Goal: Information Seeking & Learning: Check status

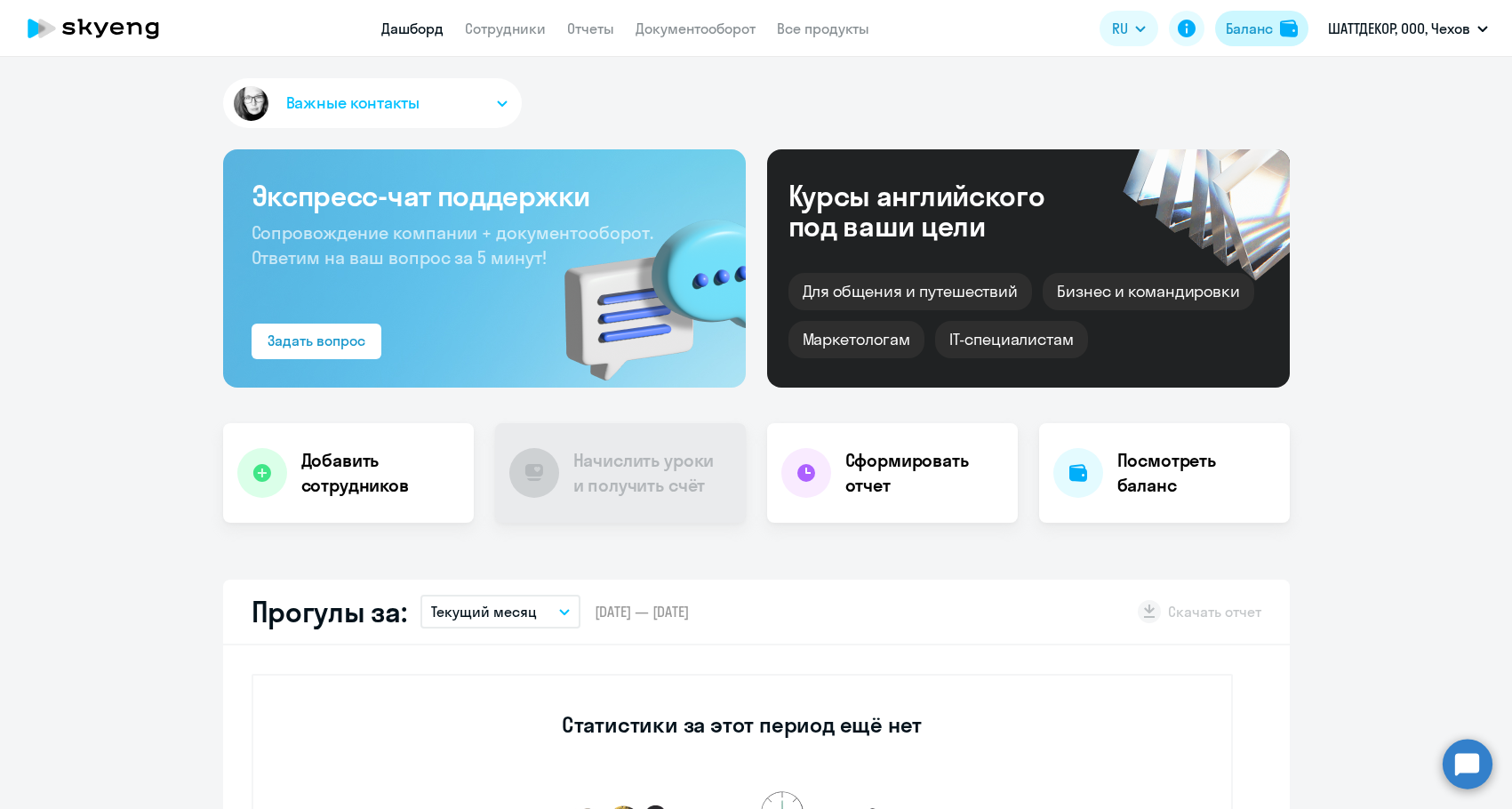
click at [1228, 35] on div "Баланс" at bounding box center [1250, 28] width 47 height 21
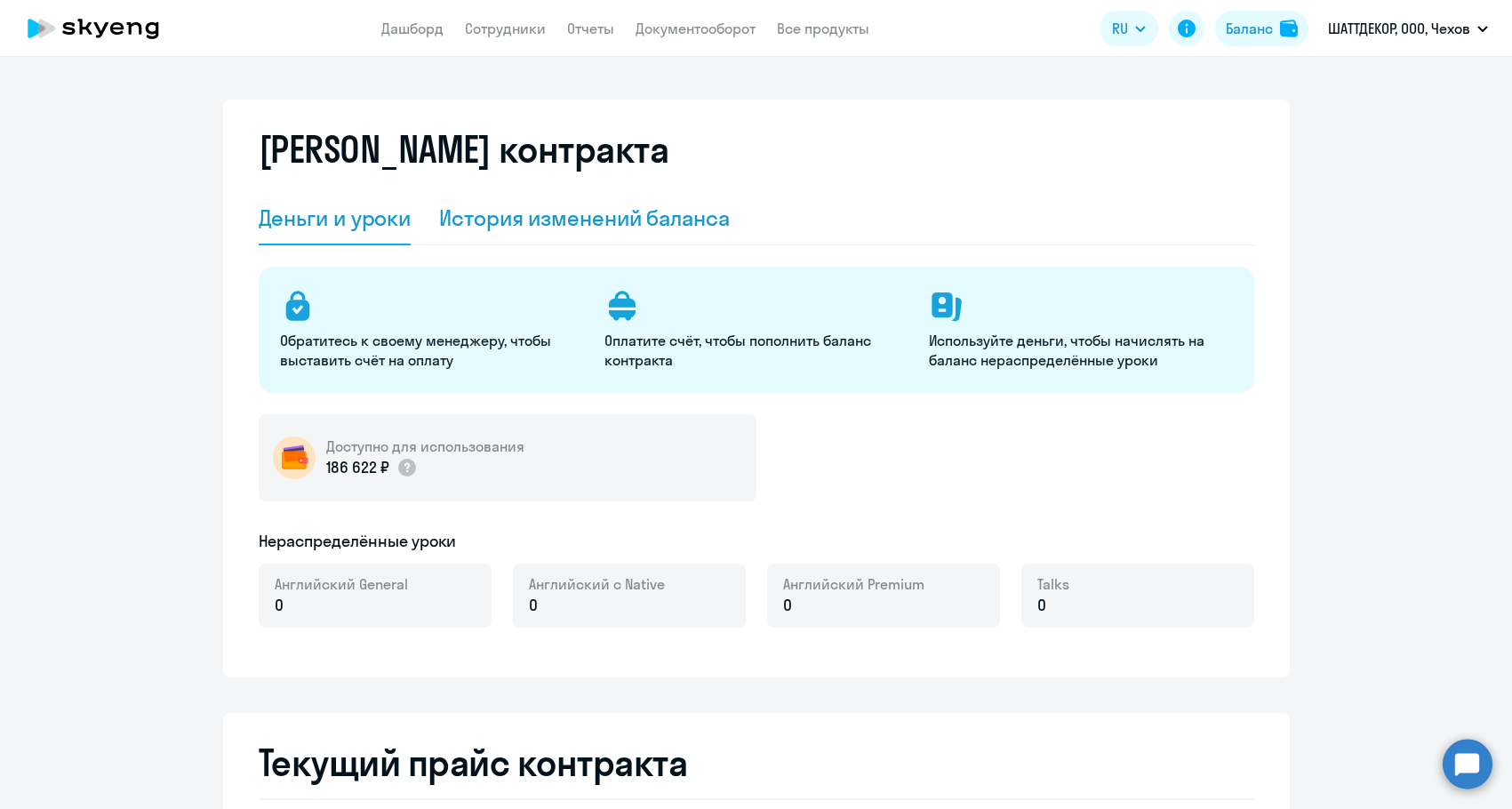
select select "english_adult_not_native_speaker"
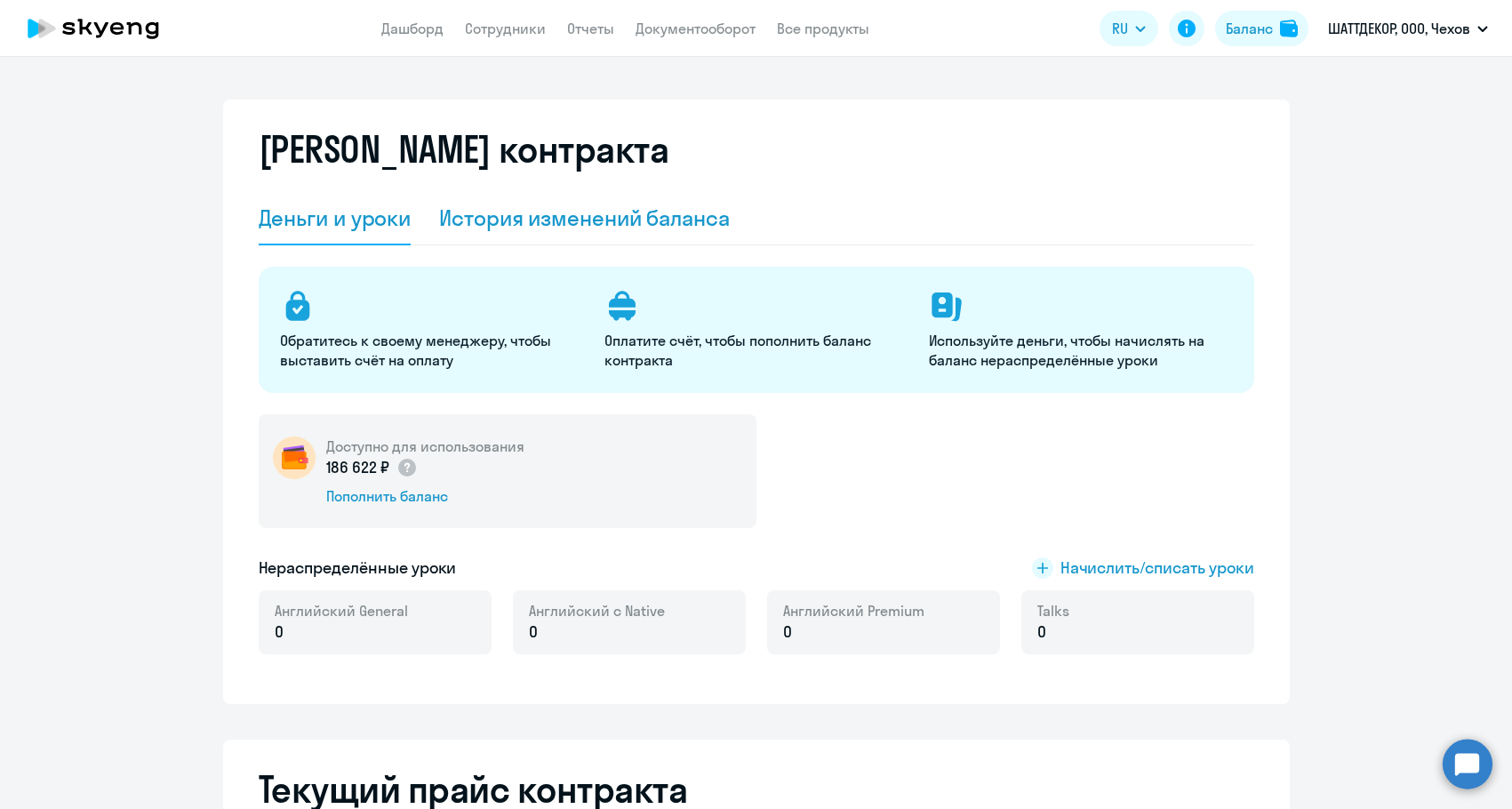
click at [715, 201] on div "История изменений баланса" at bounding box center [584, 218] width 291 height 53
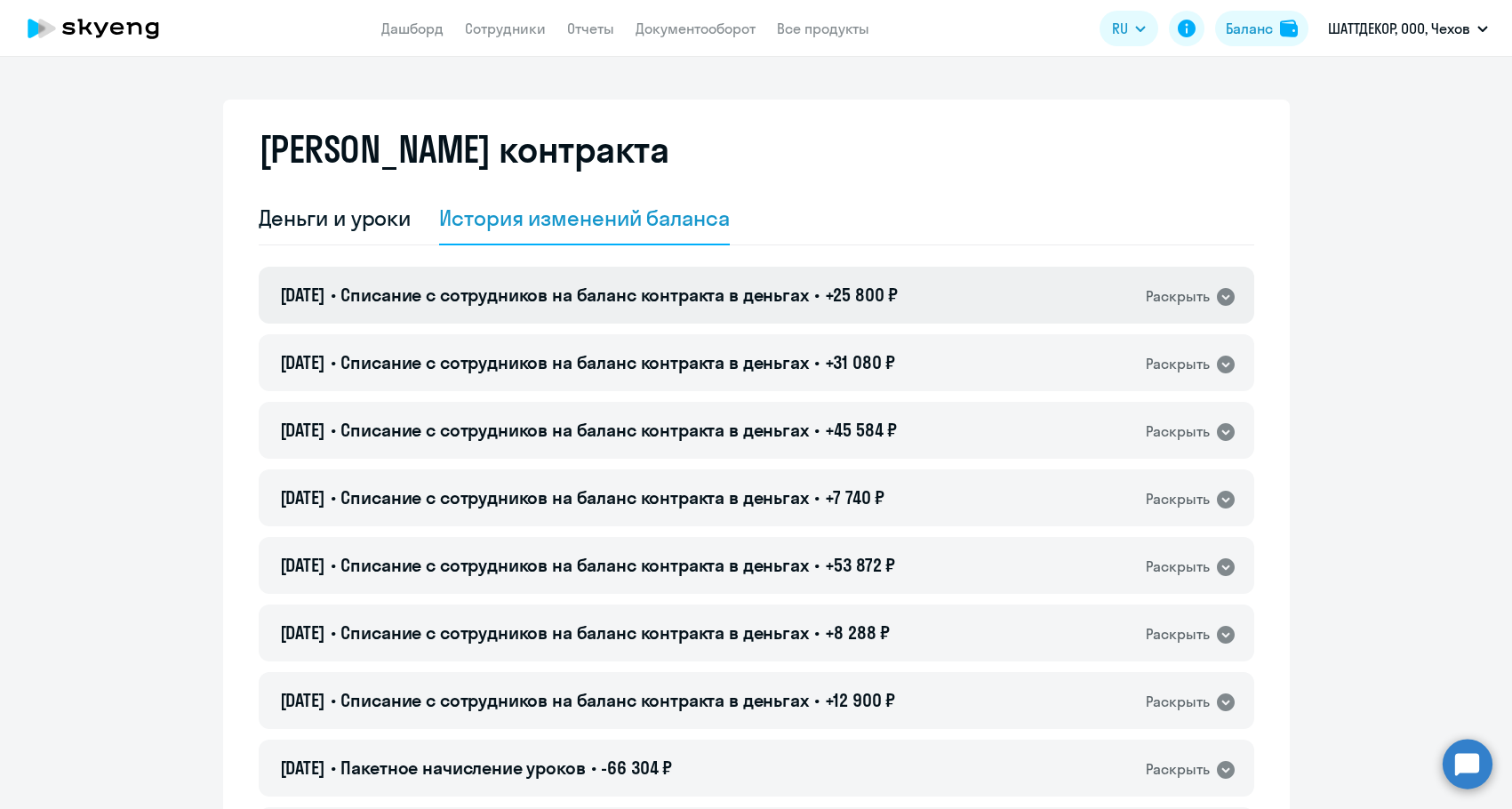
click at [858, 304] on span "+25 800 ₽" at bounding box center [862, 294] width 74 height 22
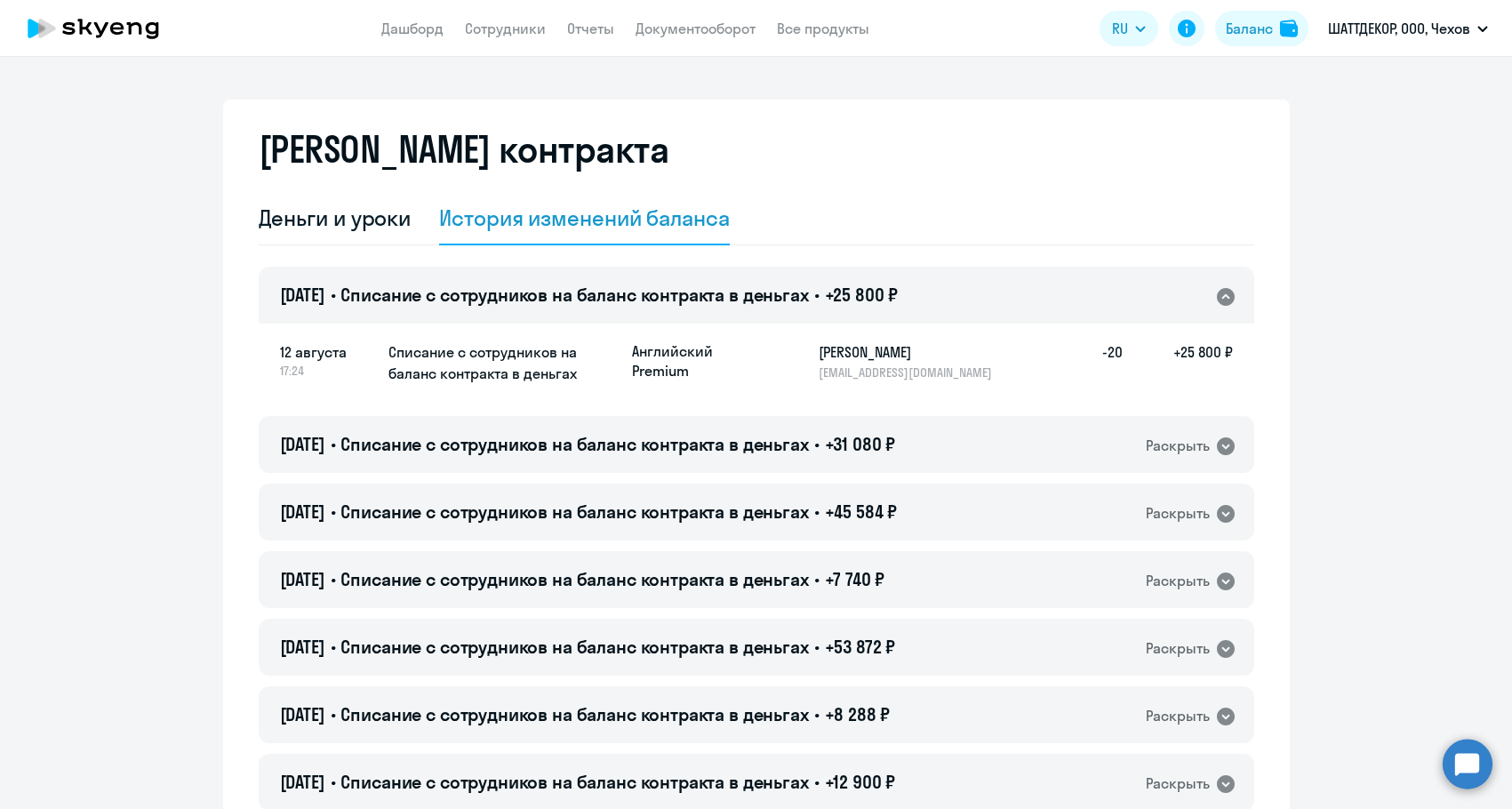
click at [858, 304] on span "+25 800 ₽" at bounding box center [862, 294] width 74 height 22
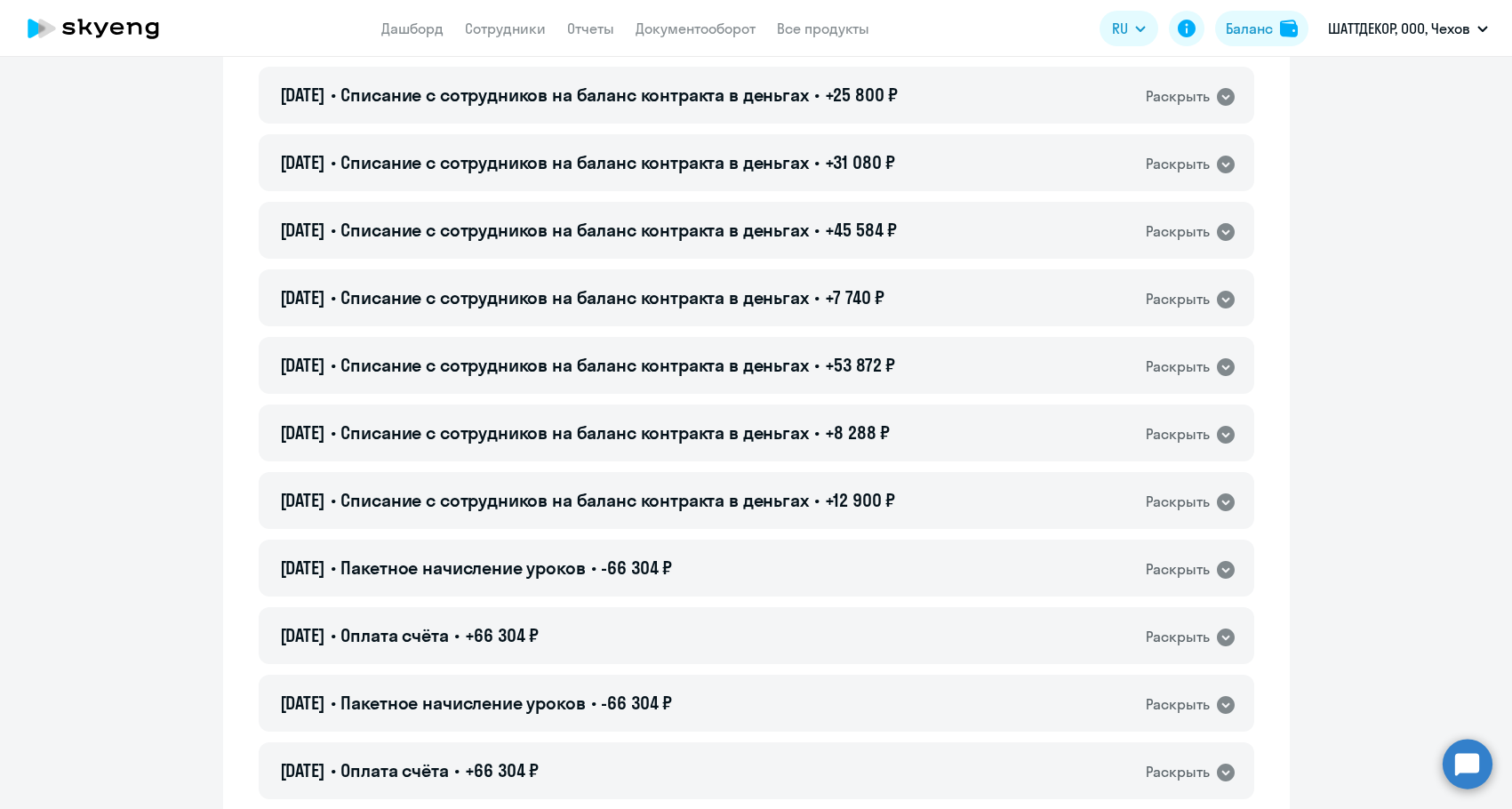
scroll to position [355, 0]
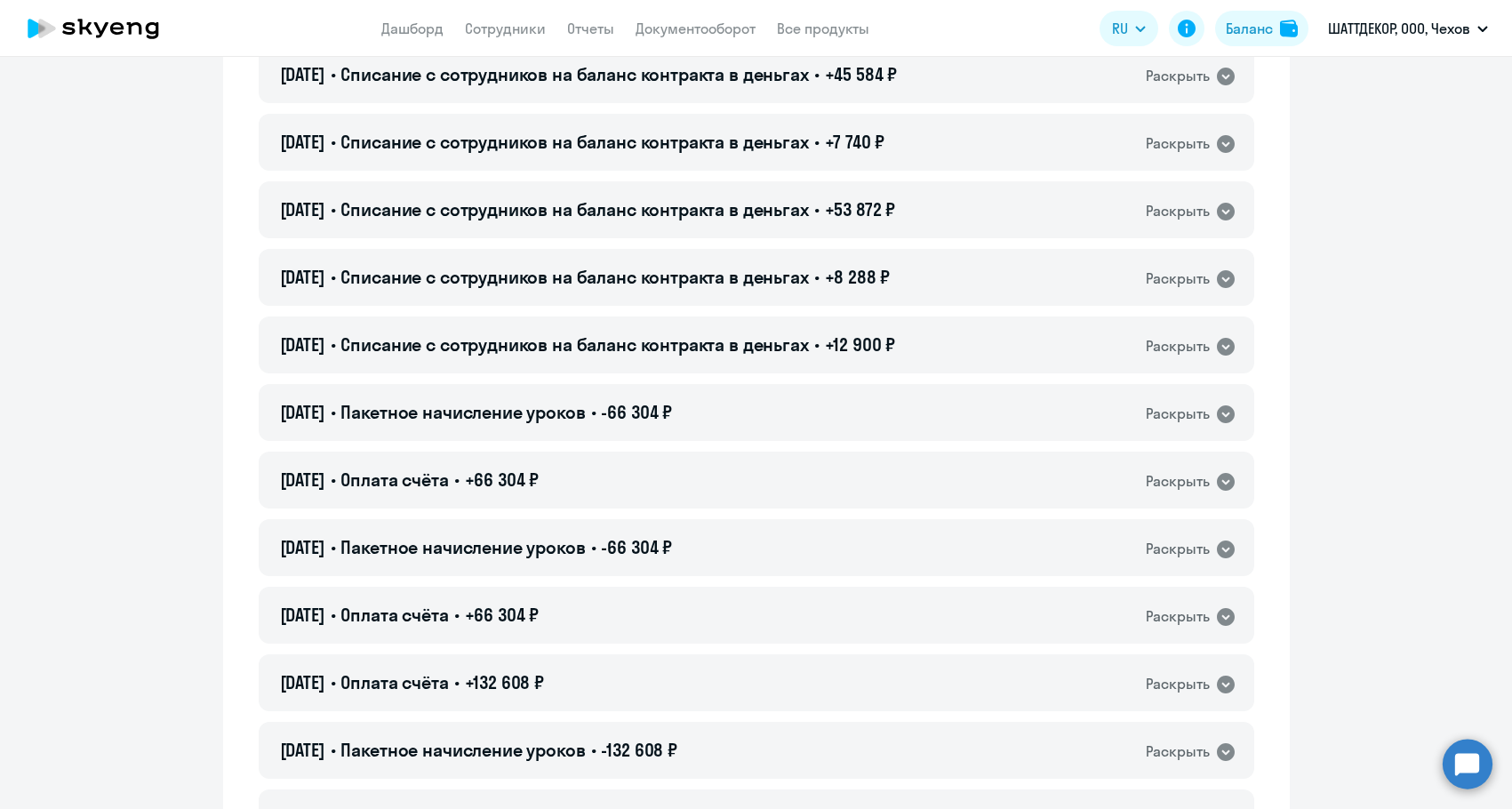
click at [838, 401] on div "[DATE] • Пакетное начисление уроков • -66 304 ₽ Раскрыть" at bounding box center [756, 412] width 995 height 57
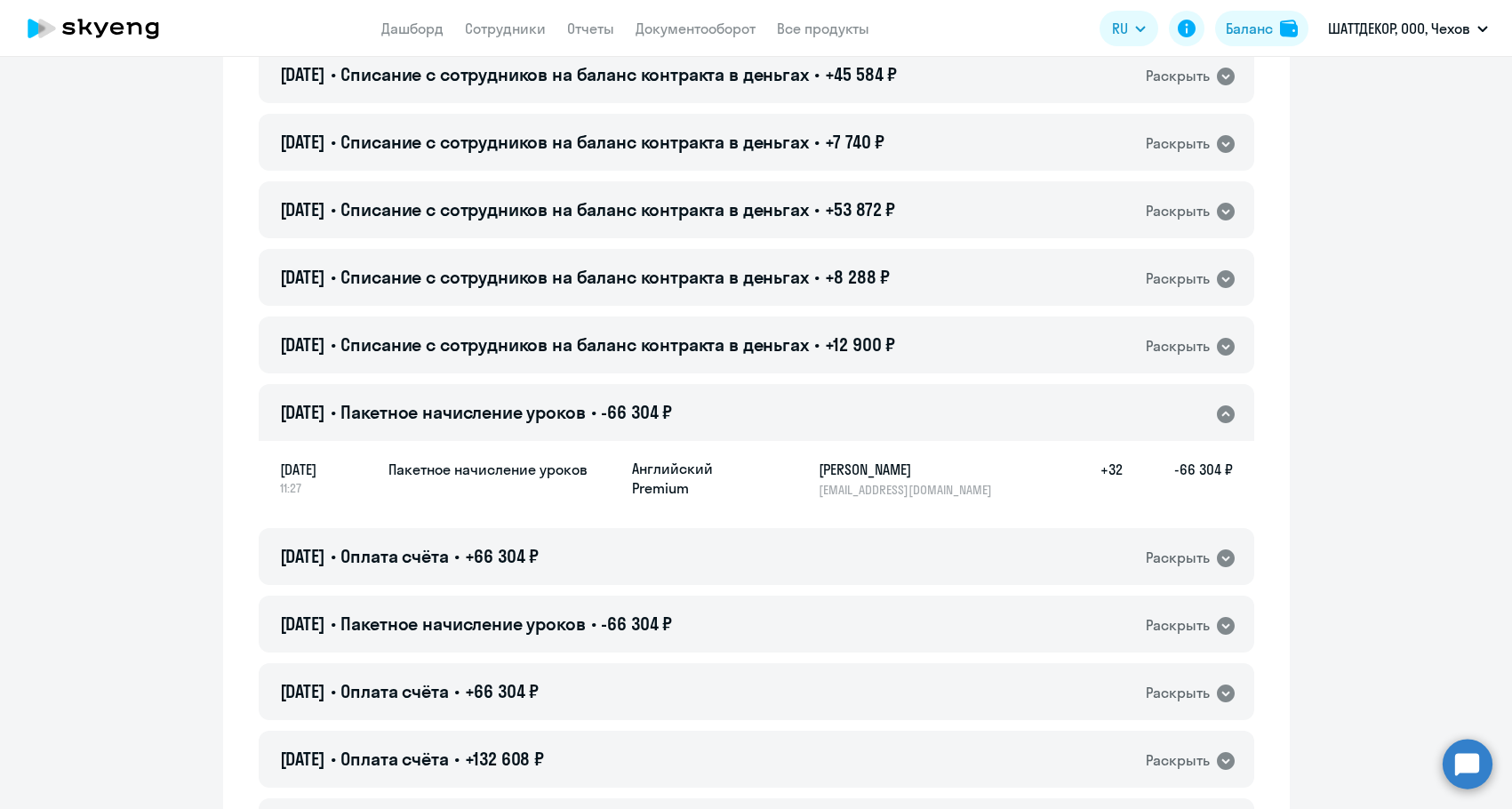
click at [838, 401] on div "[DATE] • Пакетное начисление уроков • -66 304 ₽ Раскрыть" at bounding box center [756, 412] width 995 height 57
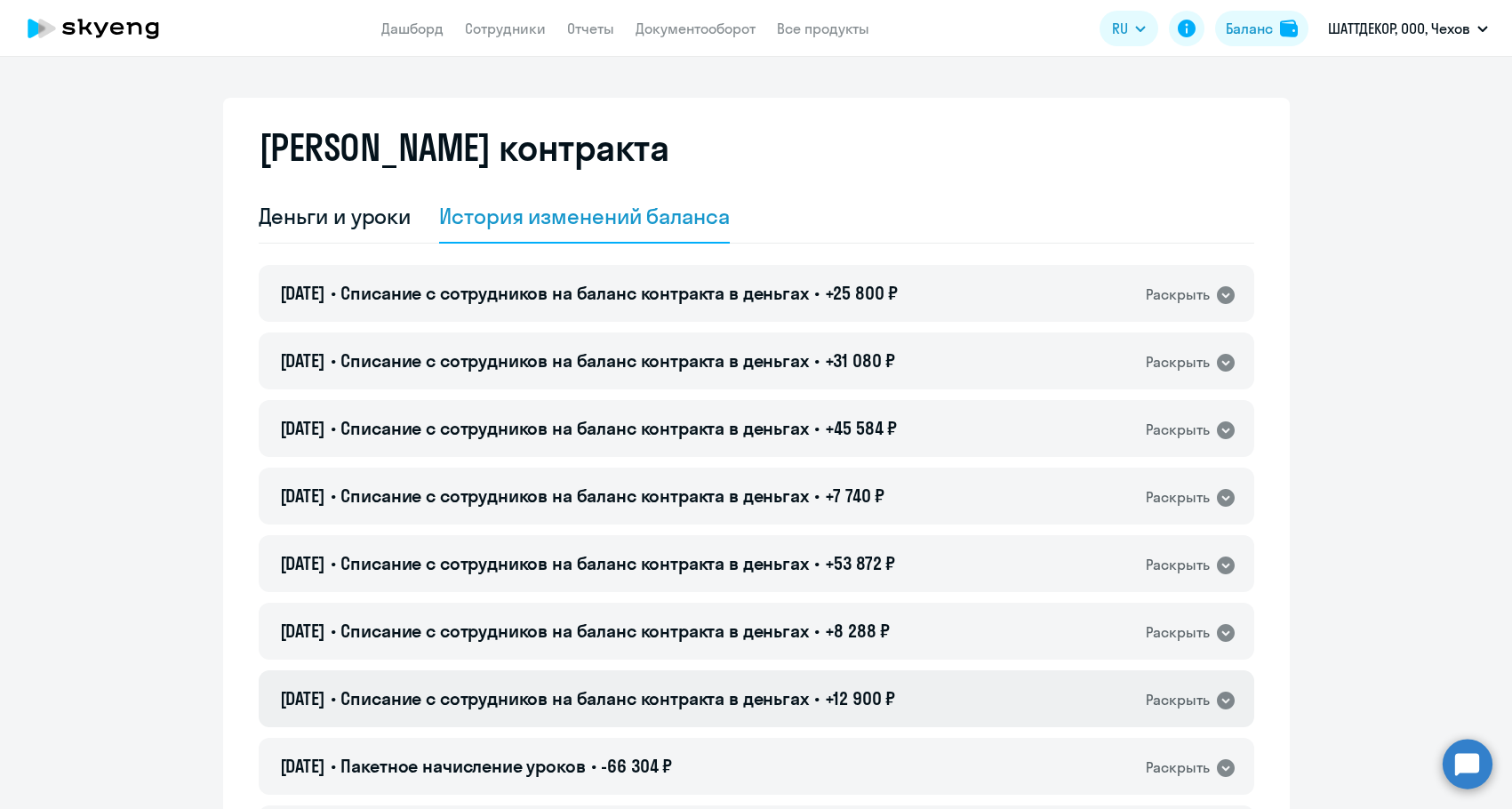
scroll to position [0, 0]
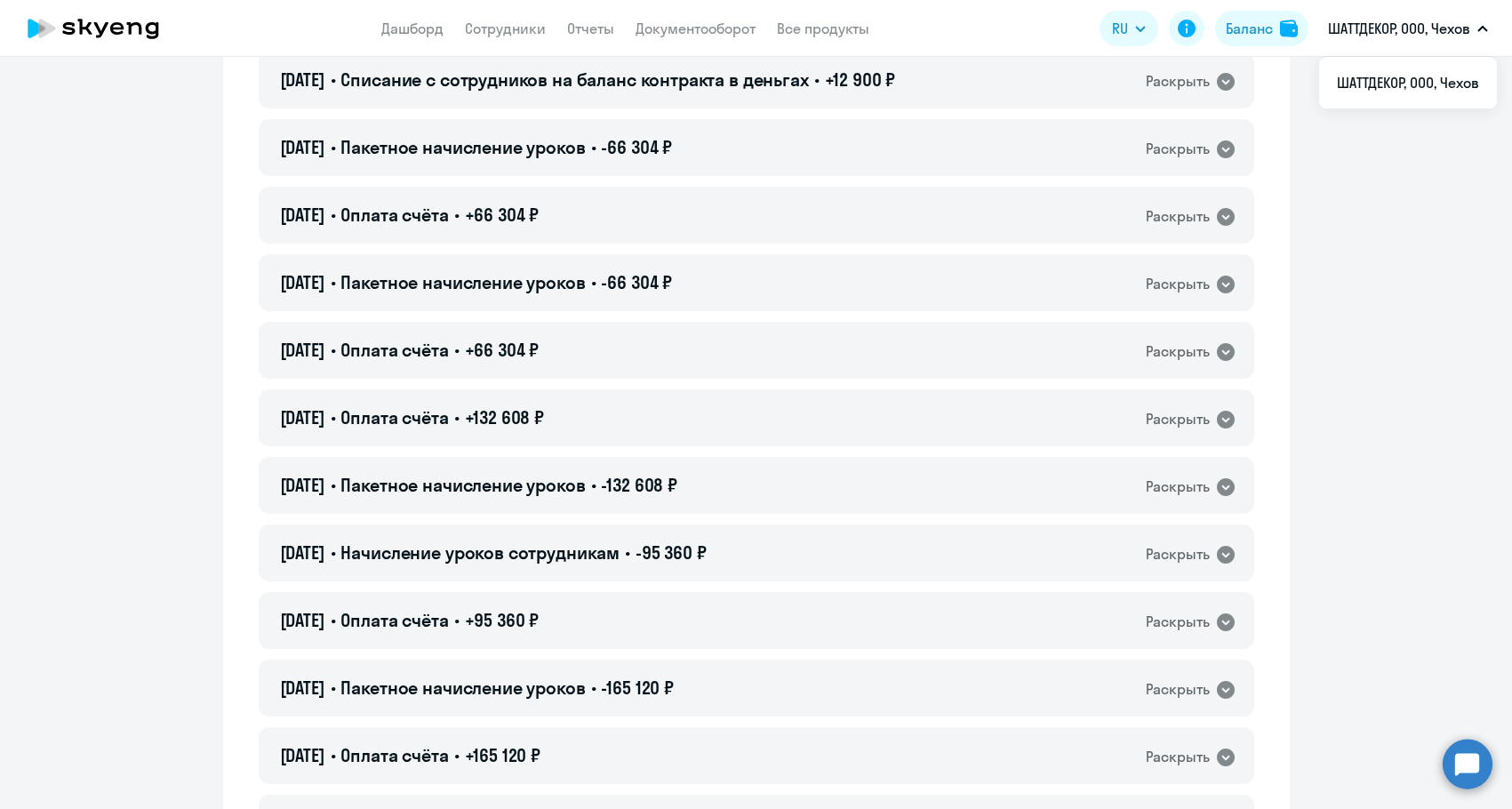
scroll to position [622, 0]
click at [671, 405] on div "[DATE] • Оплата счёта • +132 608 ₽ Раскрыть" at bounding box center [756, 416] width 995 height 57
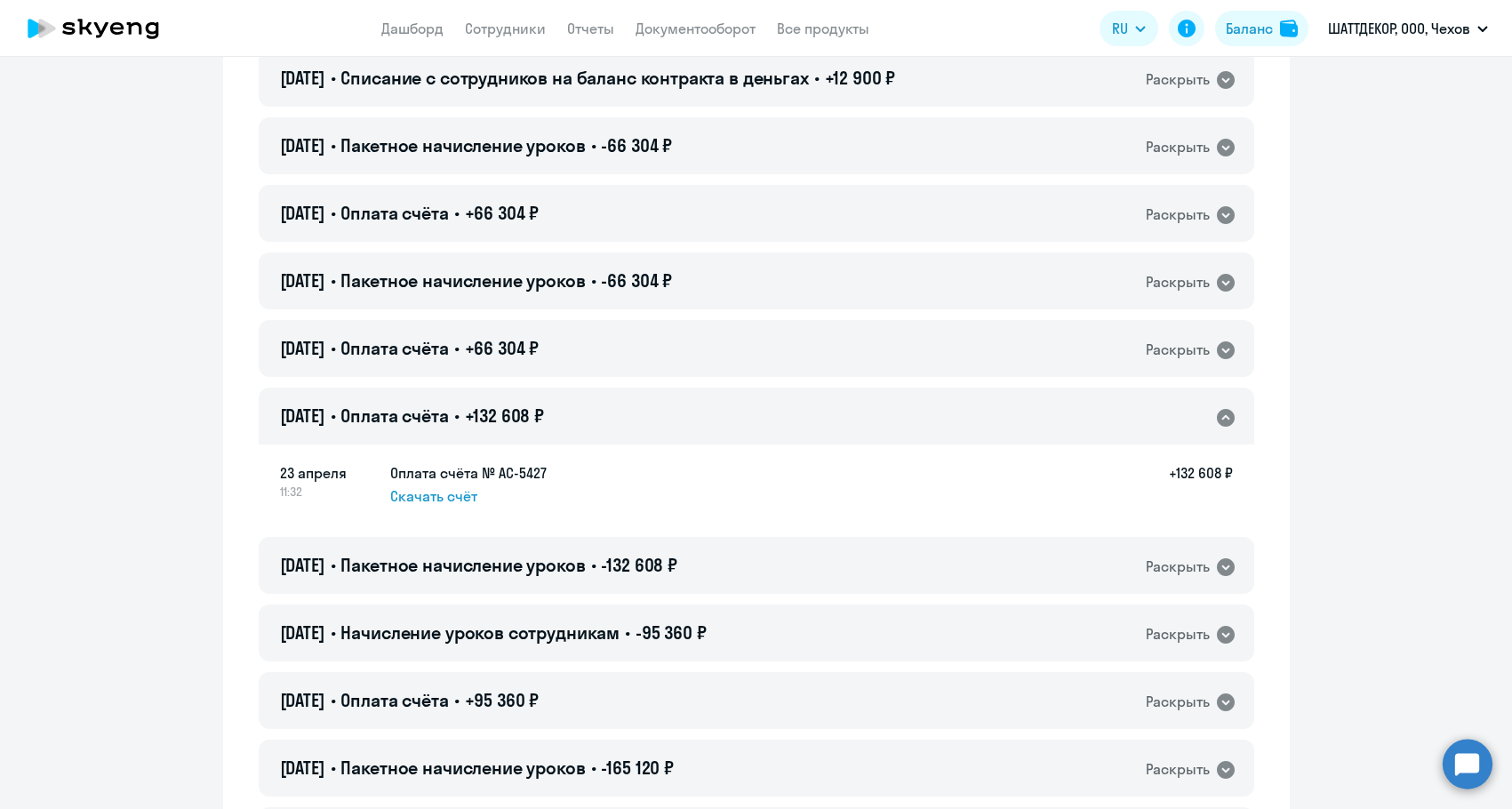
click at [671, 405] on div "[DATE] • Оплата счёта • +132 608 ₽ Раскрыть" at bounding box center [756, 416] width 995 height 57
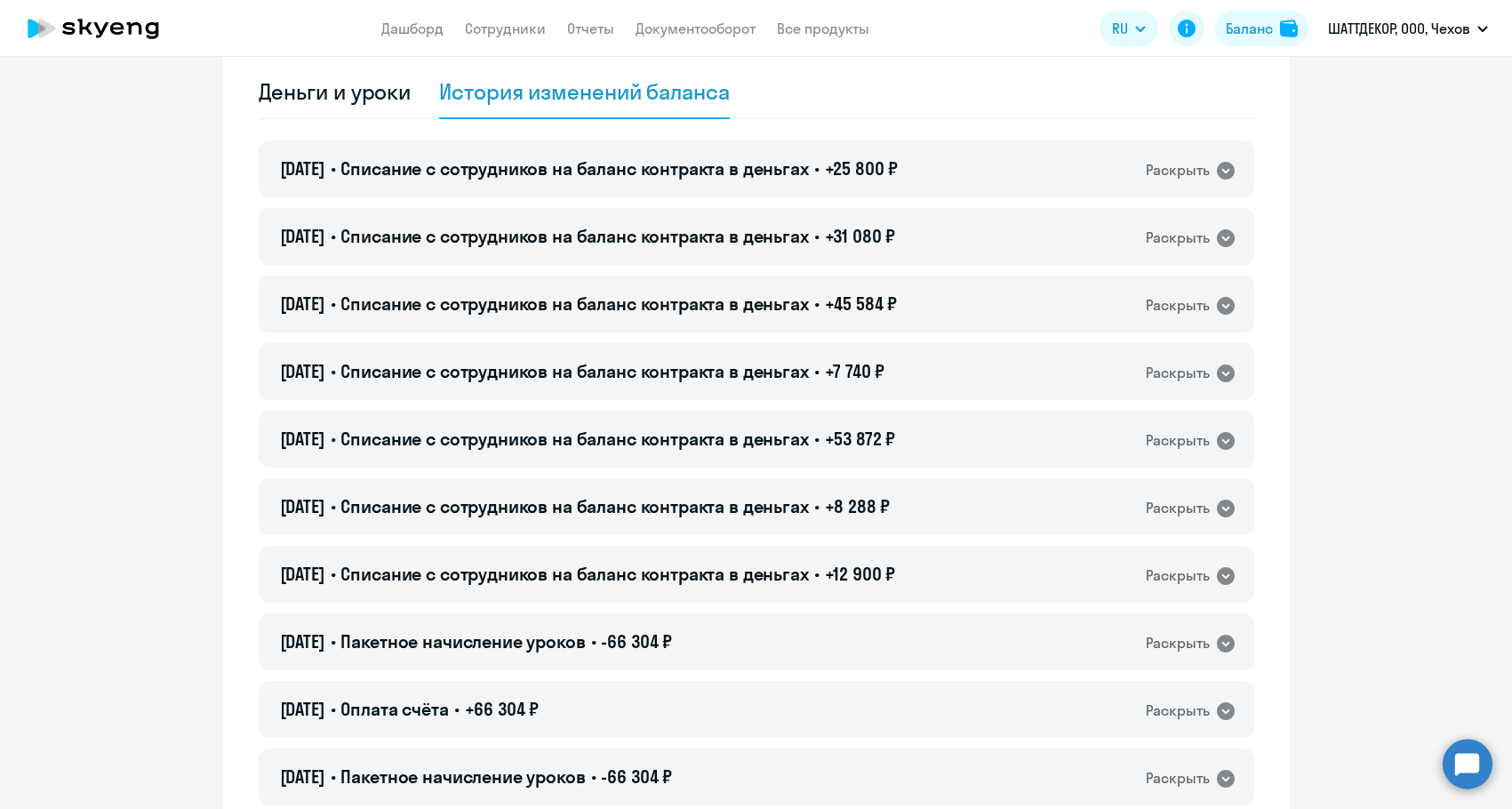
scroll to position [0, 0]
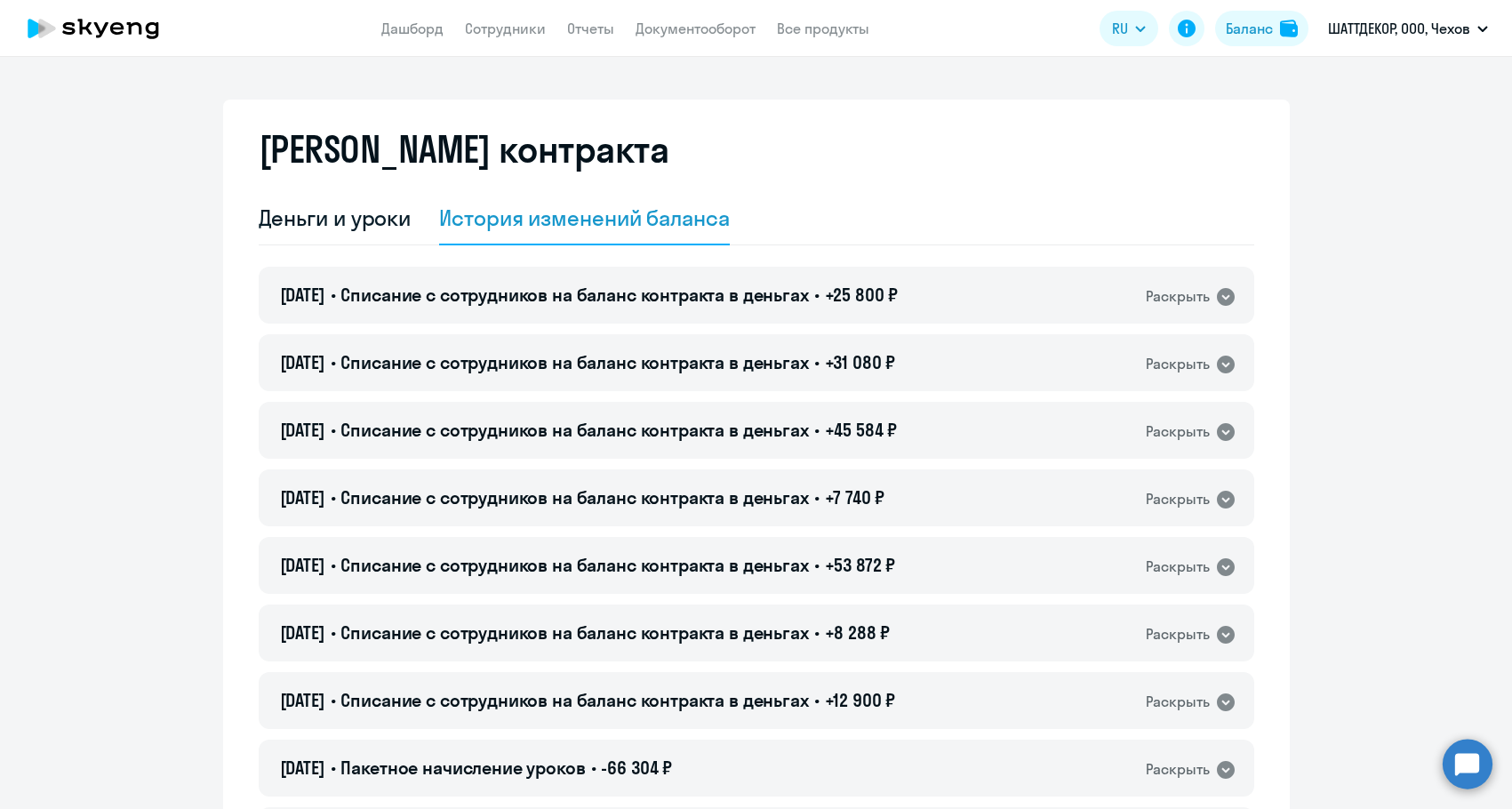
click at [520, 42] on app-header "Дашборд Сотрудники Отчеты Документооборот Все продукты Дашборд Сотрудники Отчет…" at bounding box center [756, 28] width 1512 height 57
click at [523, 35] on link "Сотрудники" at bounding box center [505, 28] width 81 height 18
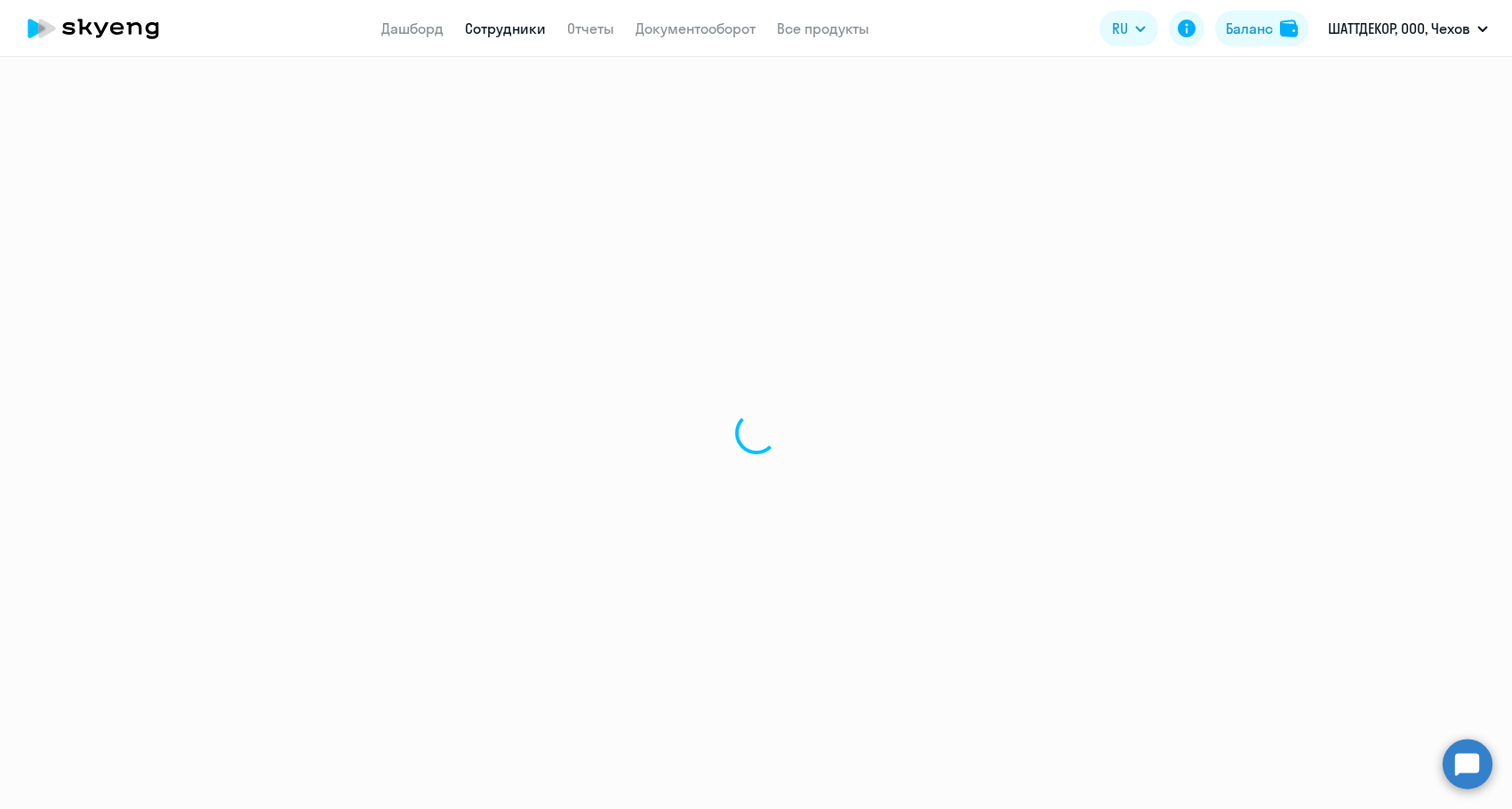
select select "30"
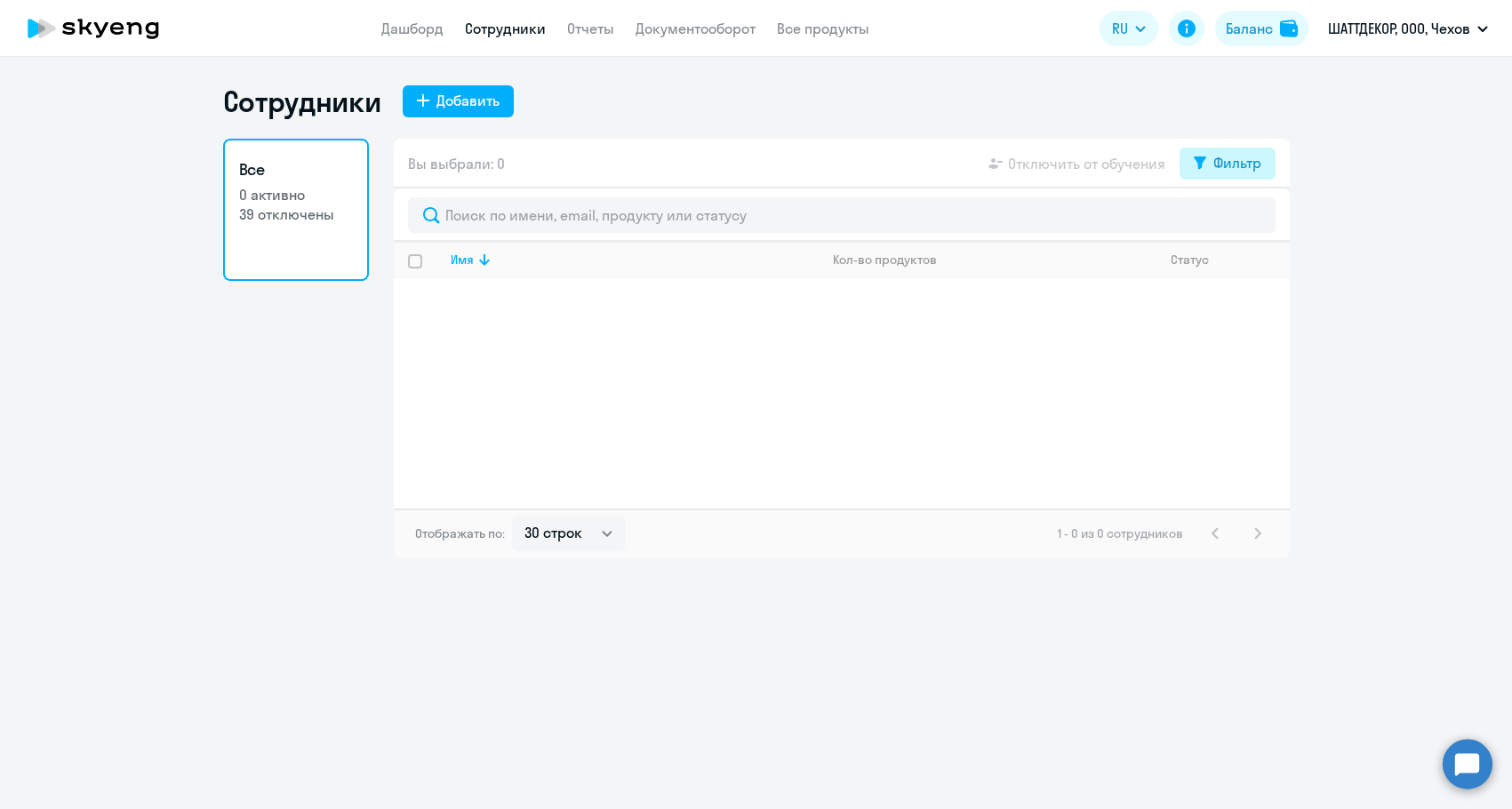
click at [1182, 174] on button "Фильтр" at bounding box center [1227, 163] width 96 height 32
click at [1247, 227] on span at bounding box center [1246, 221] width 30 height 18
click at [1231, 221] on input "checkbox" at bounding box center [1230, 220] width 1 height 1
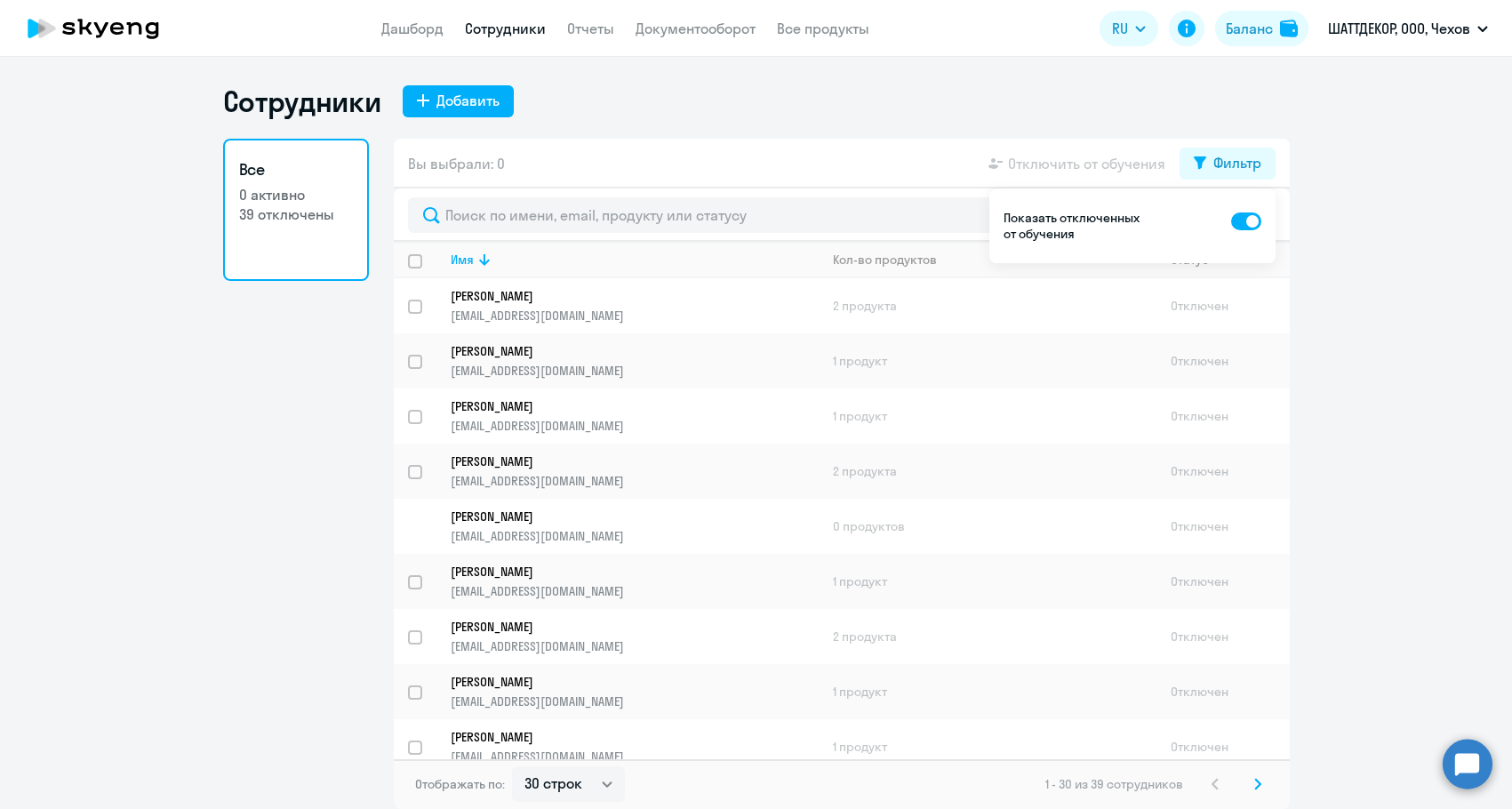
click at [1262, 220] on div "Показать отключенных от обучения" at bounding box center [1132, 225] width 286 height 75
click at [1257, 225] on span at bounding box center [1246, 221] width 30 height 18
click at [1231, 221] on input "checkbox" at bounding box center [1230, 220] width 1 height 1
checkbox input "false"
